Goal: Communication & Community: Ask a question

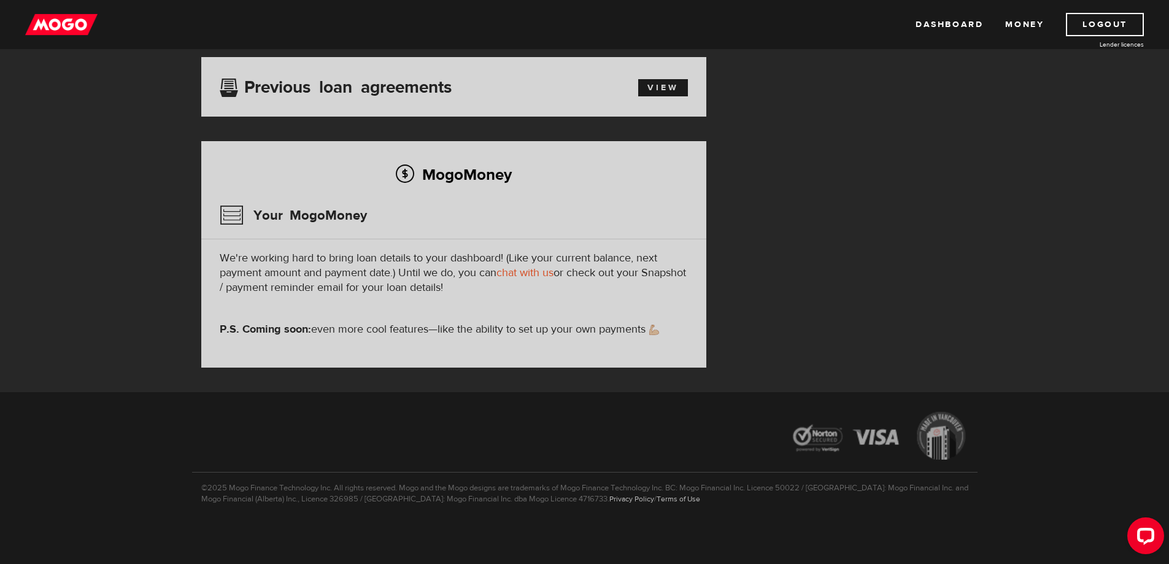
scroll to position [296, 0]
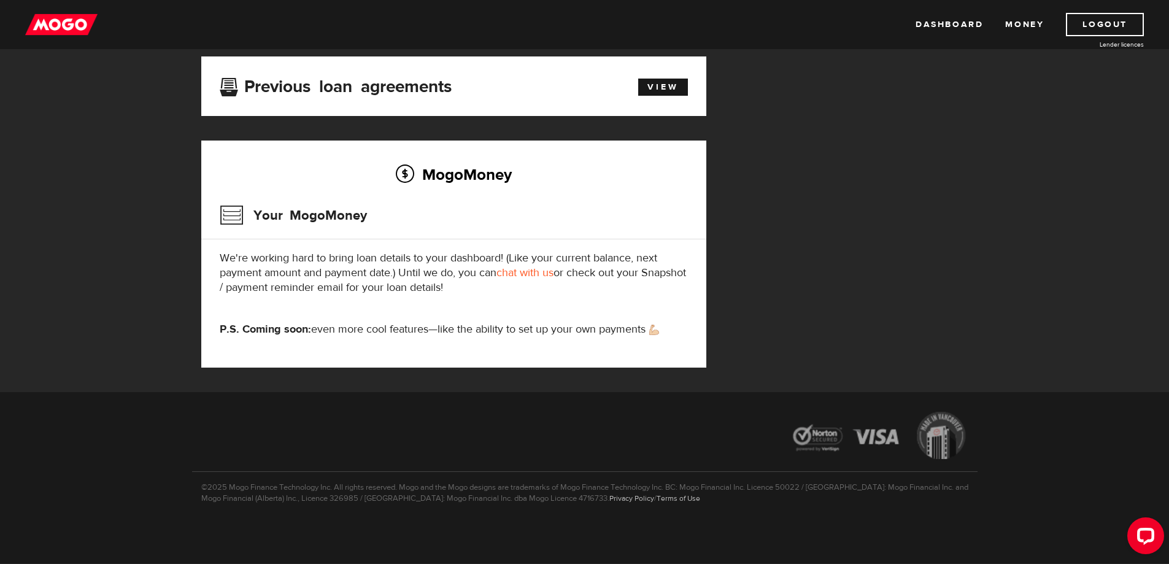
click at [551, 274] on link "chat with us" at bounding box center [525, 273] width 57 height 14
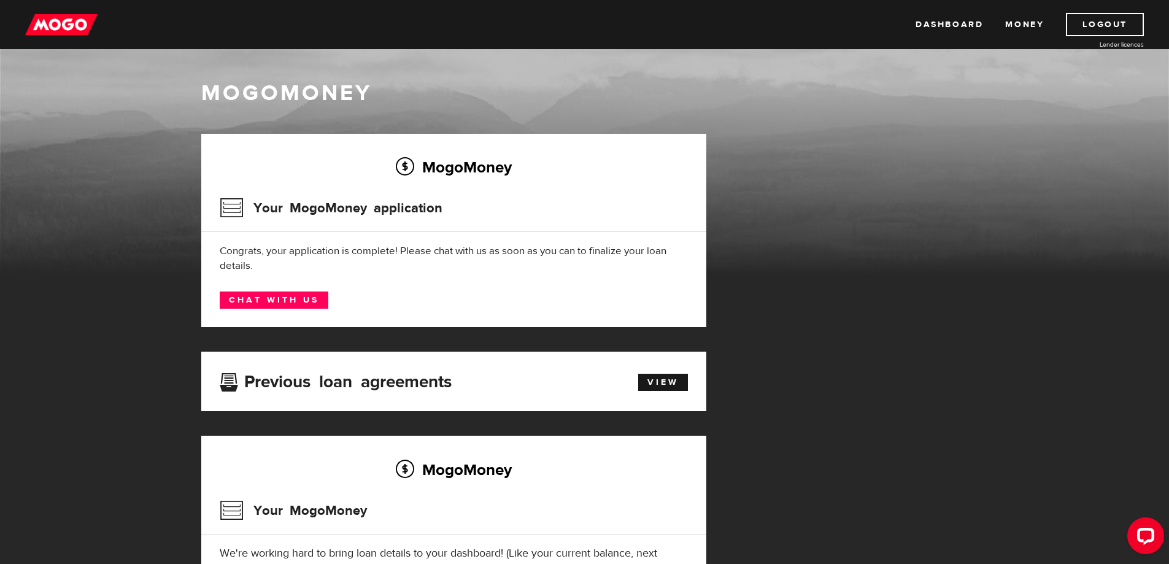
scroll to position [0, 0]
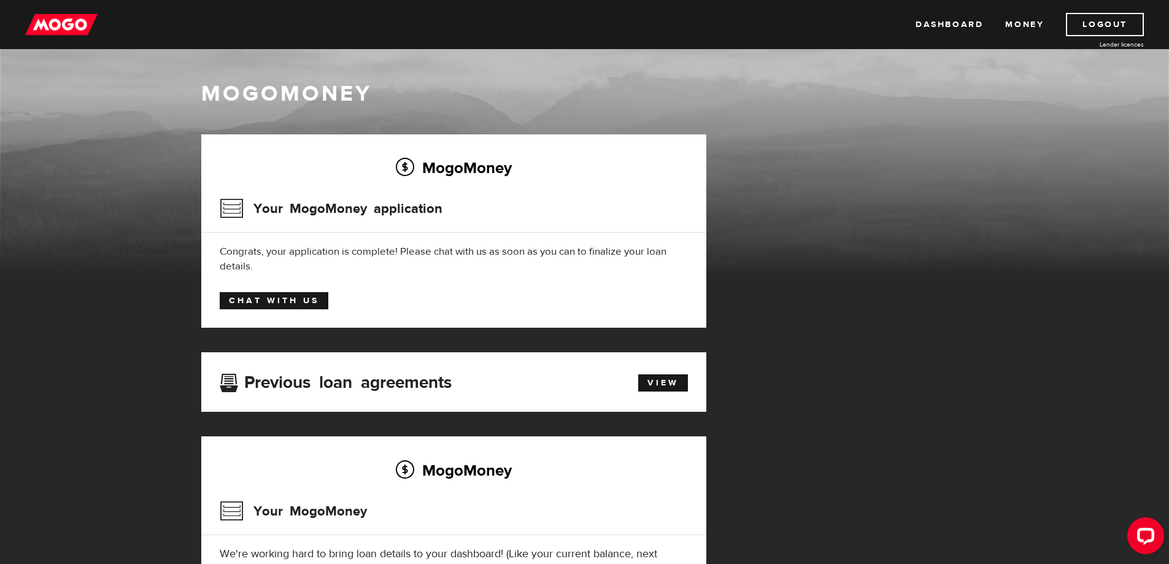
click at [301, 292] on link "Chat with us" at bounding box center [274, 300] width 109 height 17
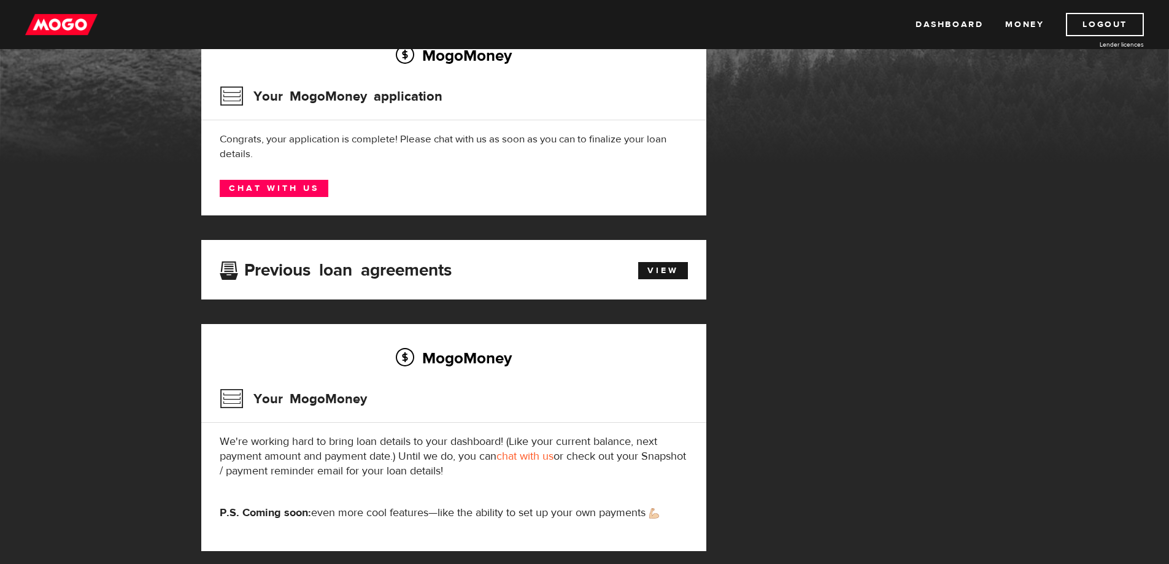
scroll to position [204, 0]
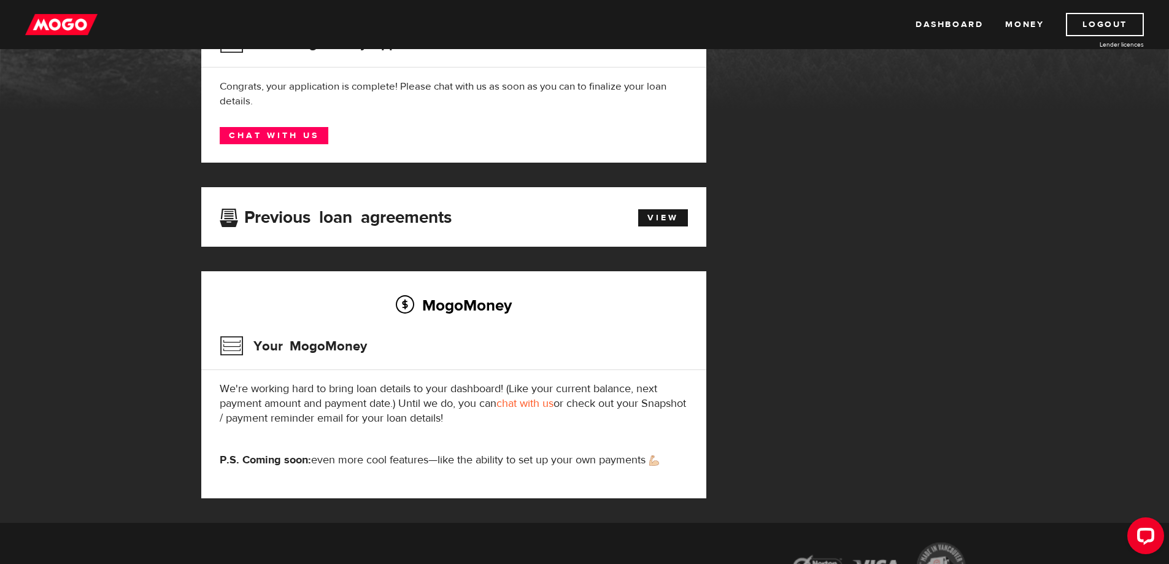
scroll to position [204, 0]
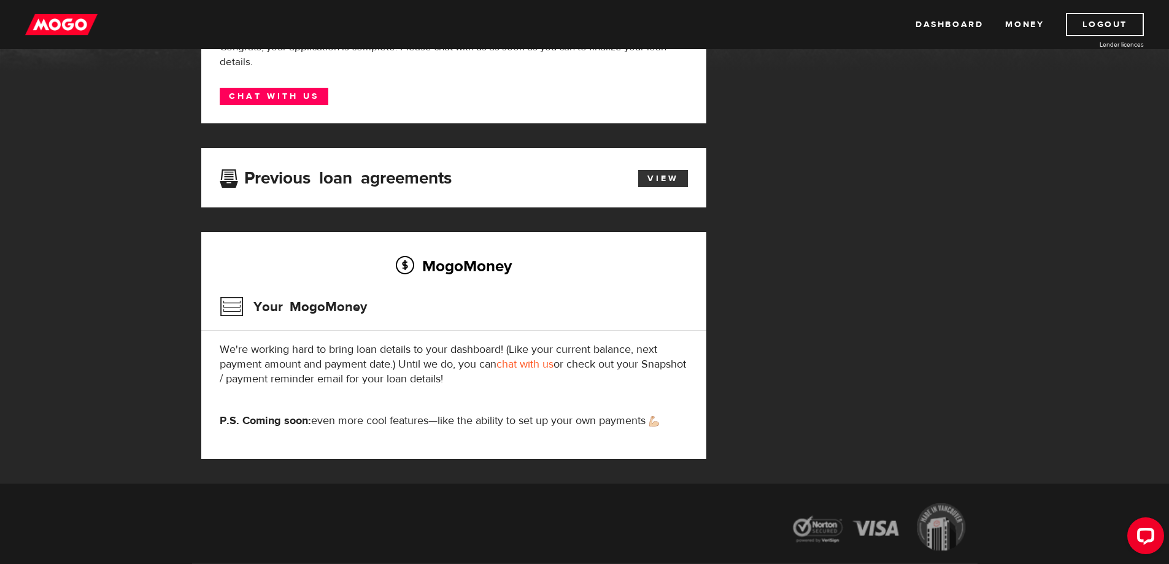
click at [665, 180] on link "View" at bounding box center [663, 178] width 50 height 17
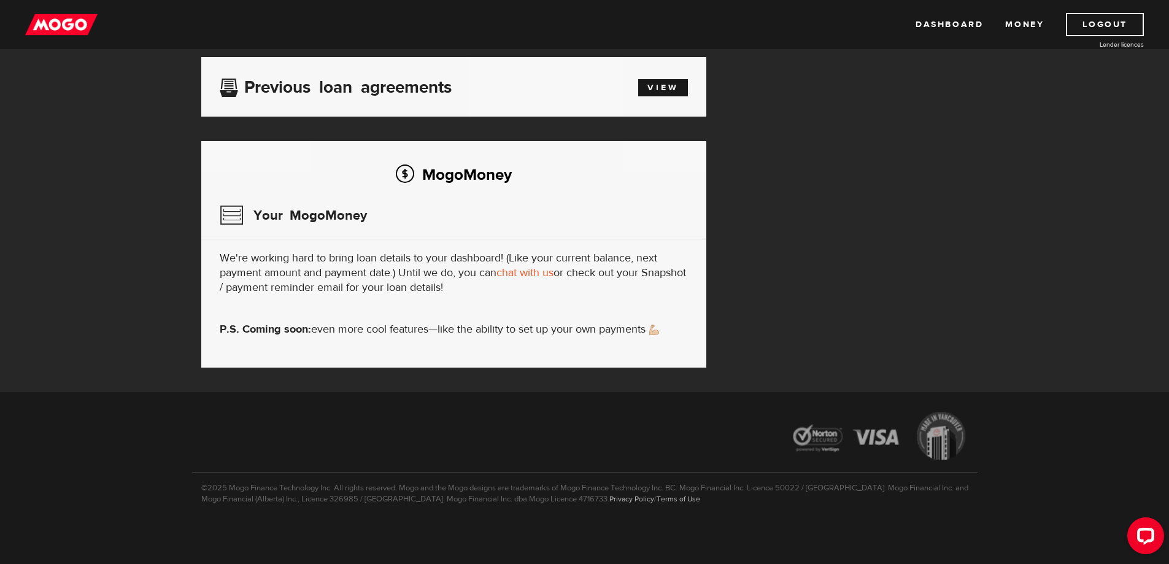
scroll to position [296, 0]
